Goal: Information Seeking & Learning: Learn about a topic

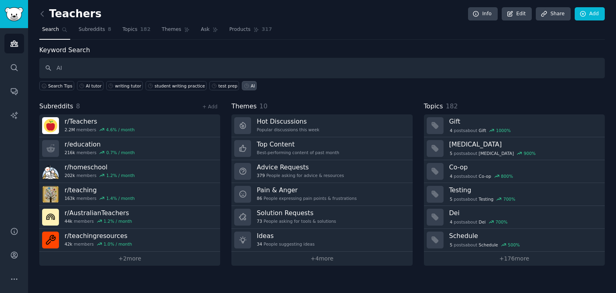
type input "AI"
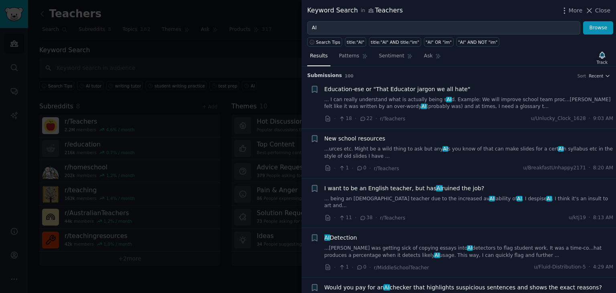
click at [521, 198] on link "... being an [DEMOGRAPHIC_DATA] teacher due to the increased av AI lability of …" at bounding box center [468, 202] width 289 height 14
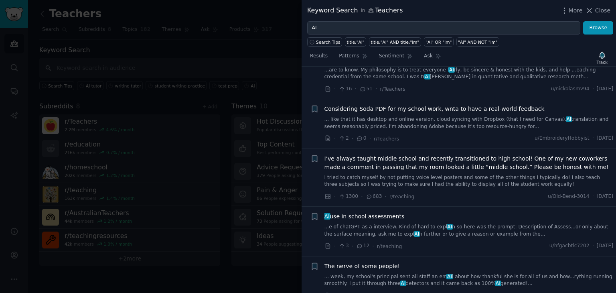
scroll to position [438, 0]
click at [389, 222] on link "...e of chatGPT as a interview. Kind of hard to expl AI n so here was the promp…" at bounding box center [468, 229] width 289 height 14
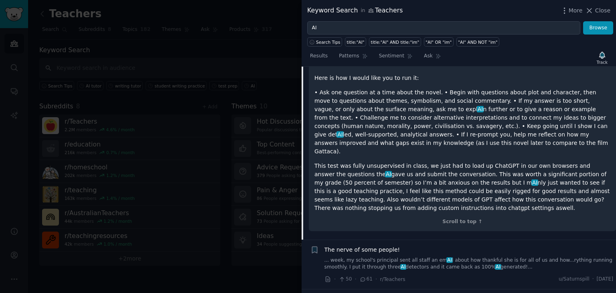
scroll to position [601, 0]
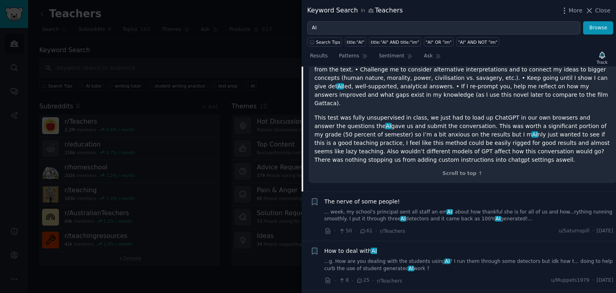
click at [346, 258] on link "...g. How are you dealing with the students using AI ? I run them through some …" at bounding box center [468, 265] width 289 height 14
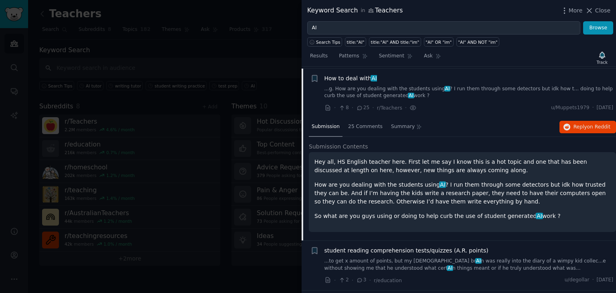
scroll to position [508, 0]
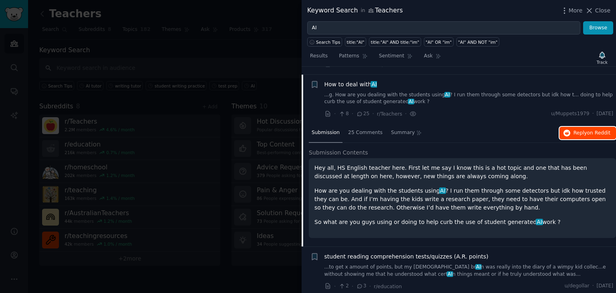
click at [590, 130] on span "on Reddit" at bounding box center [598, 133] width 23 height 6
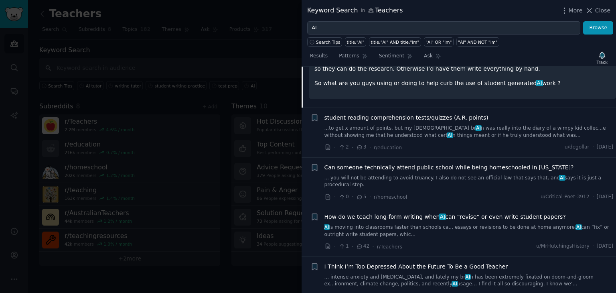
scroll to position [648, 0]
click at [352, 212] on span "How do we teach long-form writing when AI can “revise” or even write student pa…" at bounding box center [444, 216] width 241 height 8
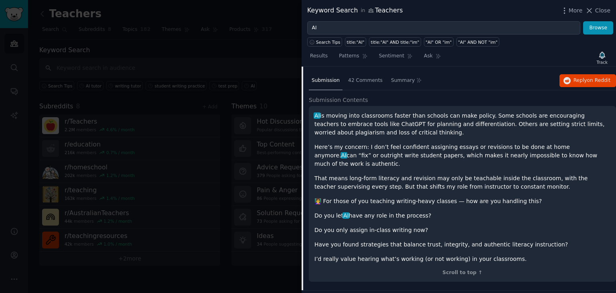
scroll to position [686, 0]
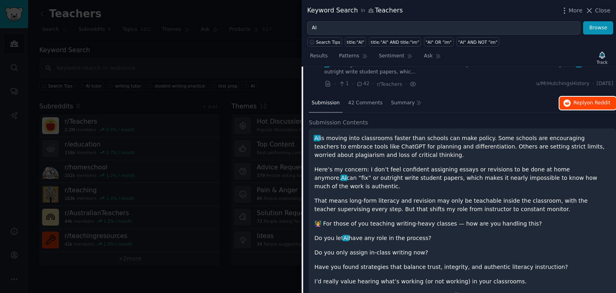
click at [582, 99] on span "Reply on Reddit" at bounding box center [591, 102] width 37 height 7
click at [598, 6] on span "Close" at bounding box center [602, 10] width 15 height 8
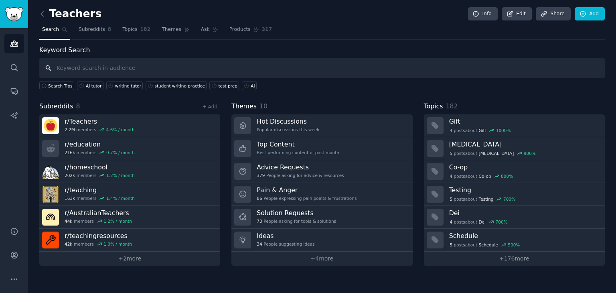
click at [158, 72] on input "text" at bounding box center [321, 68] width 565 height 20
type input "writing help"
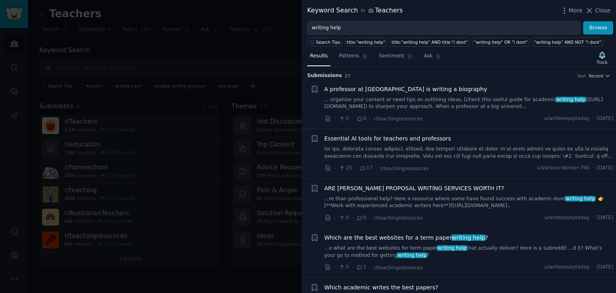
click at [361, 137] on span "Essential AI tools for teachers and professors" at bounding box center [387, 138] width 127 height 8
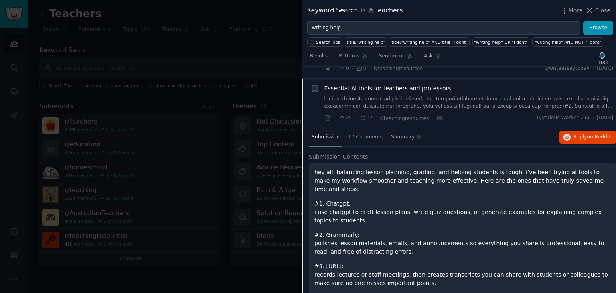
scroll to position [49, 0]
click at [360, 137] on span "17 Comments" at bounding box center [365, 138] width 34 height 7
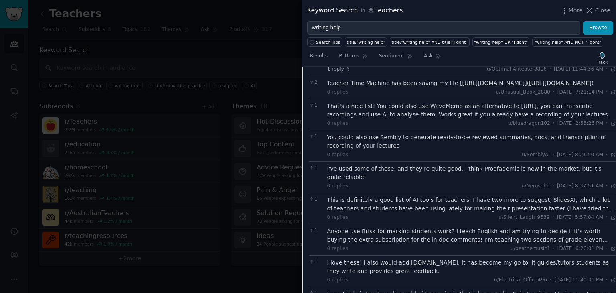
scroll to position [0, 0]
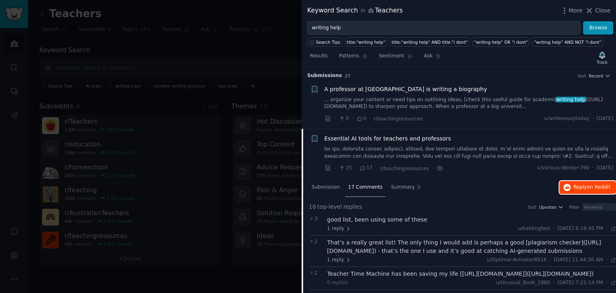
click at [597, 184] on span "on Reddit" at bounding box center [598, 187] width 23 height 6
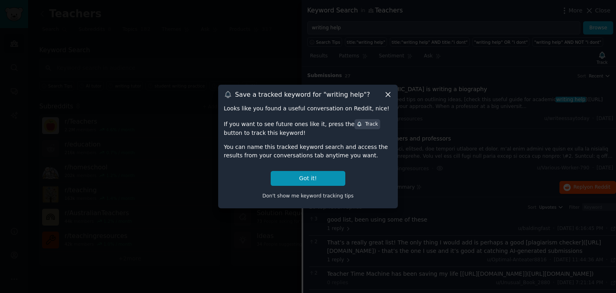
click at [385, 94] on icon at bounding box center [387, 94] width 8 height 8
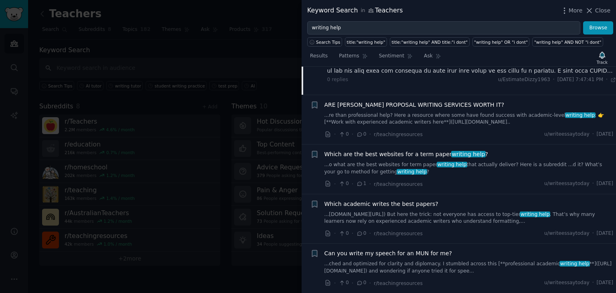
scroll to position [426, 0]
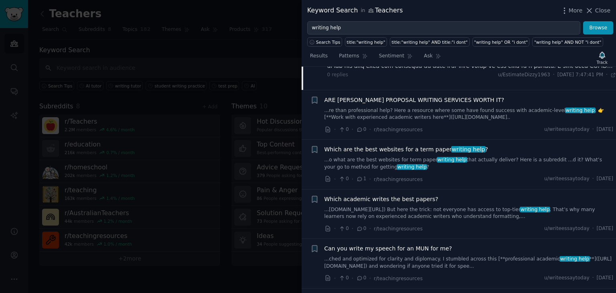
click at [383, 145] on span "Which are the best websites for a term paper writing help ?" at bounding box center [405, 149] width 163 height 8
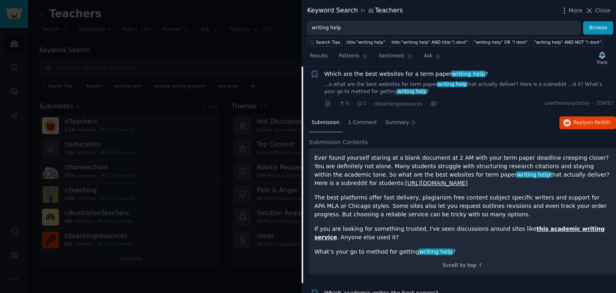
scroll to position [164, 0]
click at [383, 142] on h2 "Submission Contents" at bounding box center [462, 141] width 307 height 8
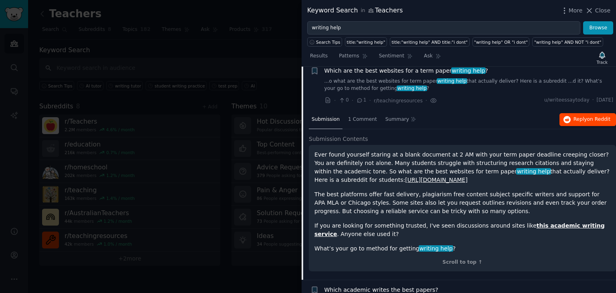
scroll to position [168, 0]
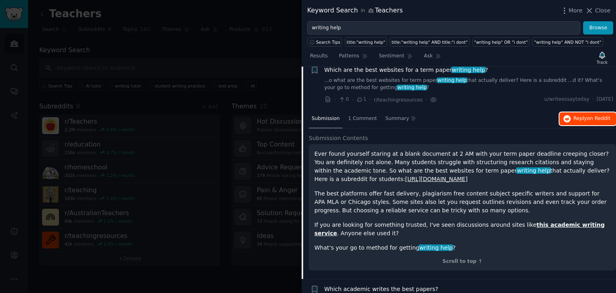
click at [578, 121] on span "Reply on Reddit" at bounding box center [591, 118] width 37 height 7
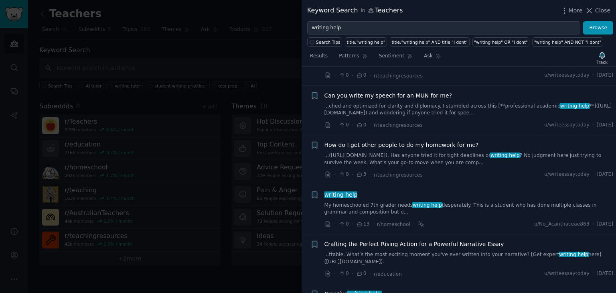
scroll to position [0, 0]
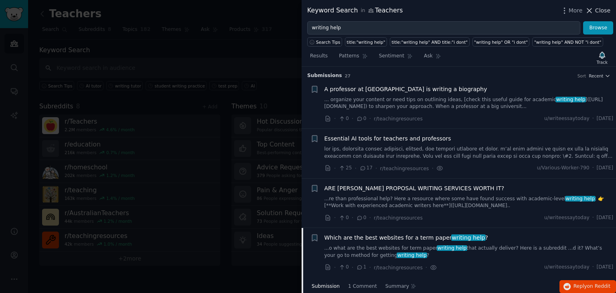
click at [600, 8] on span "Close" at bounding box center [602, 10] width 15 height 8
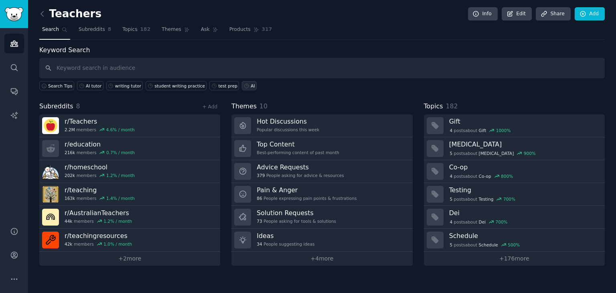
click at [250, 87] on div "AI" at bounding box center [252, 86] width 4 height 6
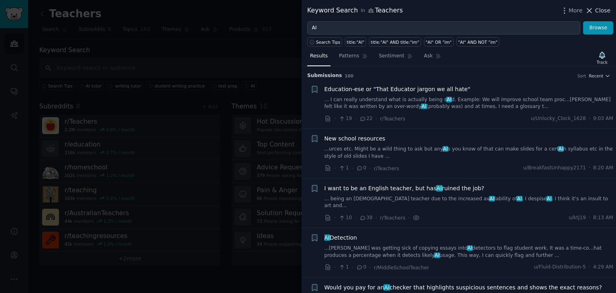
click at [599, 10] on span "Close" at bounding box center [602, 10] width 15 height 8
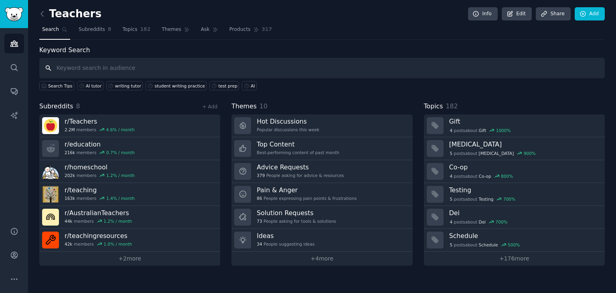
click at [281, 73] on input "text" at bounding box center [321, 68] width 565 height 20
type input "grading writing"
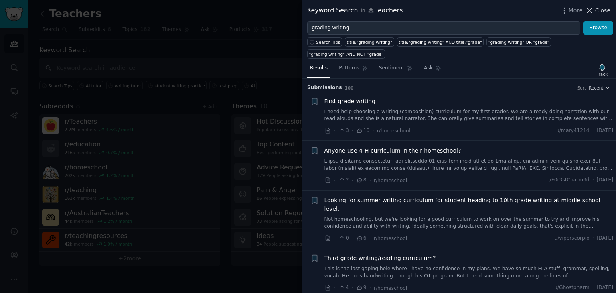
click at [601, 10] on span "Close" at bounding box center [602, 10] width 15 height 8
